Goal: Communication & Community: Answer question/provide support

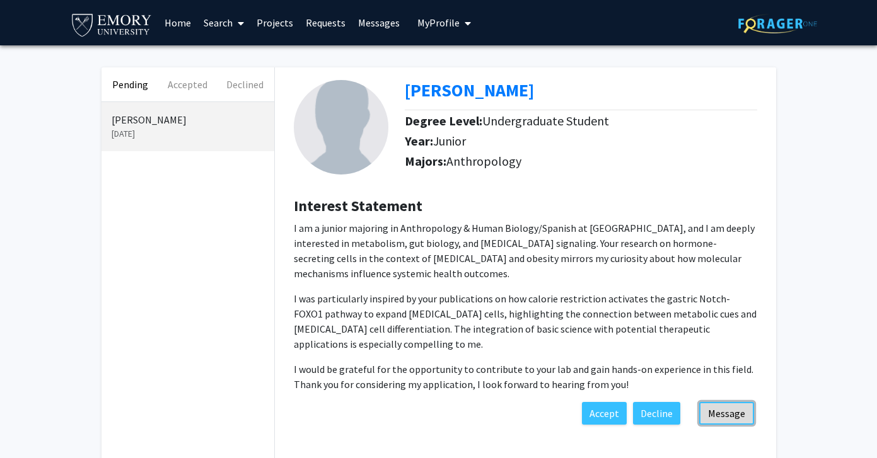
click at [735, 412] on button "Message" at bounding box center [726, 413] width 55 height 23
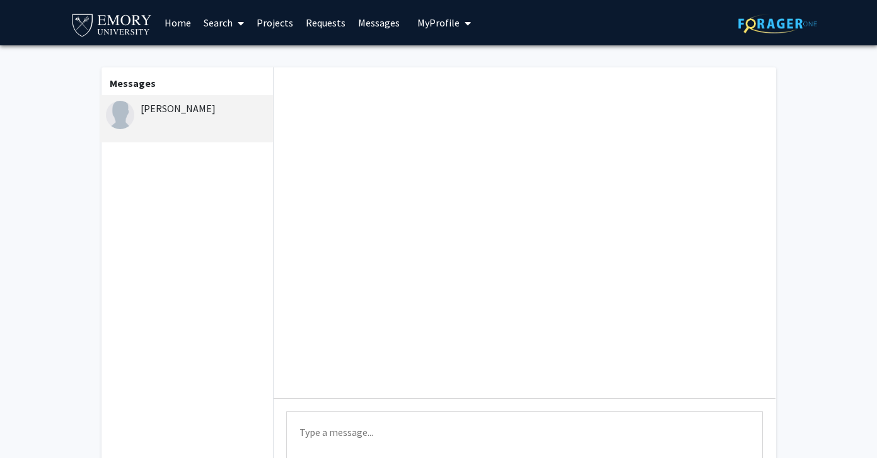
scroll to position [117, 0]
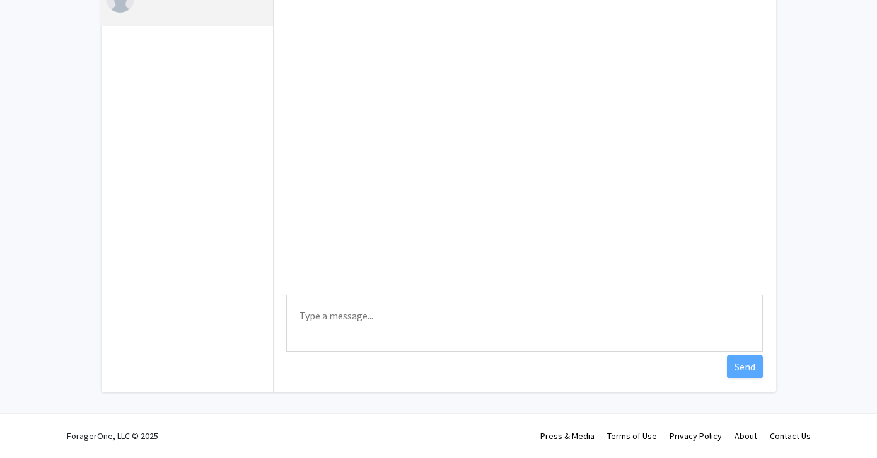
click at [376, 296] on textarea "Type a message" at bounding box center [524, 323] width 476 height 57
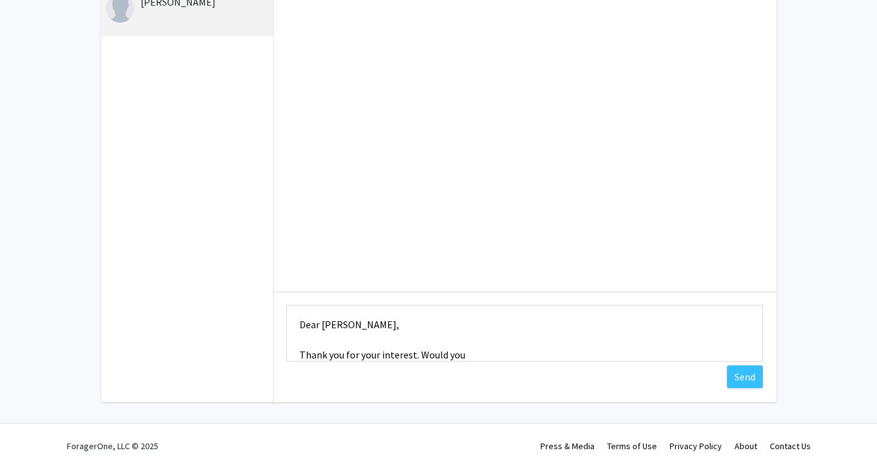
scroll to position [113, 0]
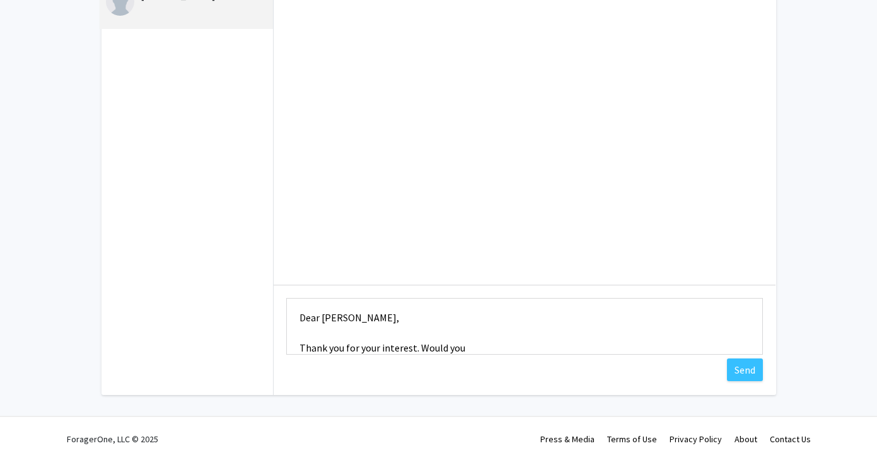
click at [483, 347] on textarea "Dear [PERSON_NAME], Thank you for your interest. Would you" at bounding box center [524, 326] width 476 height 57
paste textarea "Would you be interested in meeting so that we can discuss your research interes…"
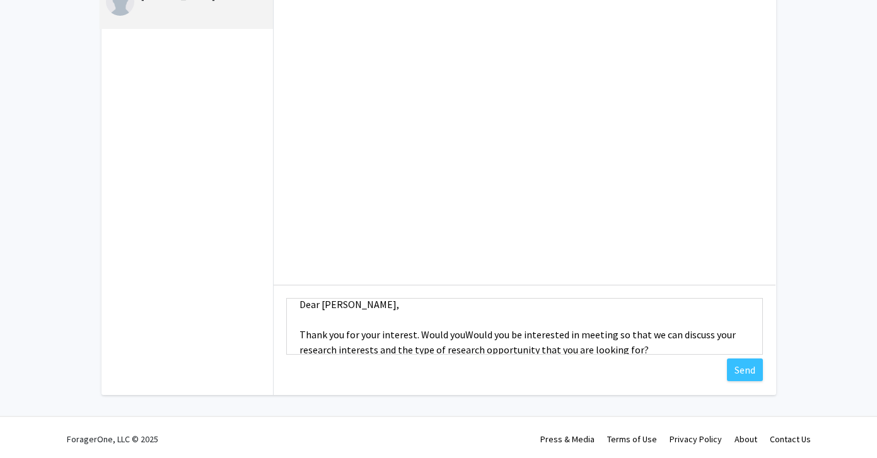
scroll to position [13, 0]
click at [461, 338] on textarea "Dear [PERSON_NAME], Thank you for your interest. Would youWould you be interest…" at bounding box center [524, 326] width 476 height 57
click at [473, 338] on textarea "Dear [PERSON_NAME], Thank you for your interest. Would you be interested in mee…" at bounding box center [524, 326] width 476 height 57
click at [655, 341] on textarea "Dear [PERSON_NAME], Thank you for your interest. Would you be available to meet…" at bounding box center [524, 326] width 476 height 57
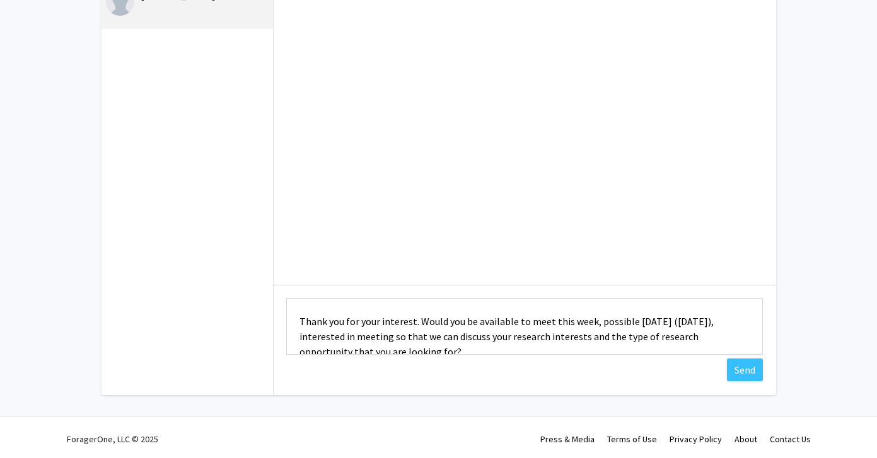
scroll to position [33, 0]
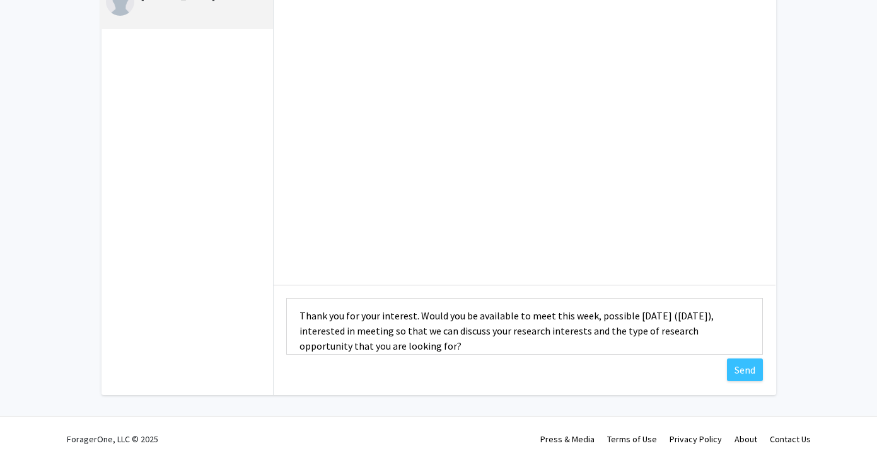
click at [636, 316] on textarea "Dear [PERSON_NAME], Thank you for your interest. Would you be available to meet…" at bounding box center [524, 326] width 476 height 57
click at [392, 330] on textarea "Dear [PERSON_NAME], Thank you for your interest. Would you be available to meet…" at bounding box center [524, 326] width 476 height 57
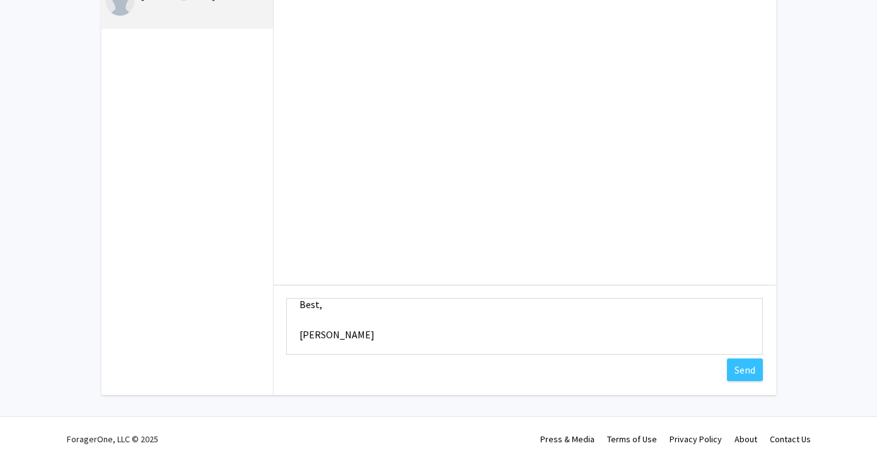
scroll to position [121, 0]
type textarea "Dear [PERSON_NAME], Thank you for your interest. Would you be available to meet…"
click at [748, 371] on button "Send" at bounding box center [745, 370] width 36 height 23
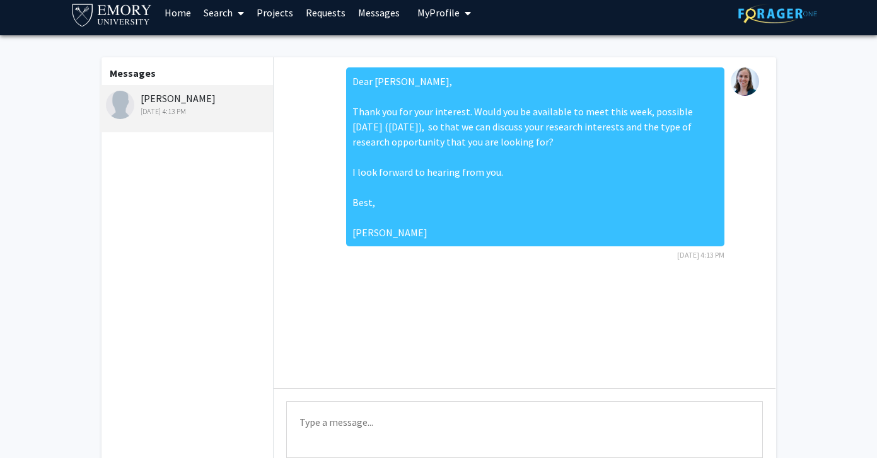
scroll to position [8, 0]
